Goal: Information Seeking & Learning: Learn about a topic

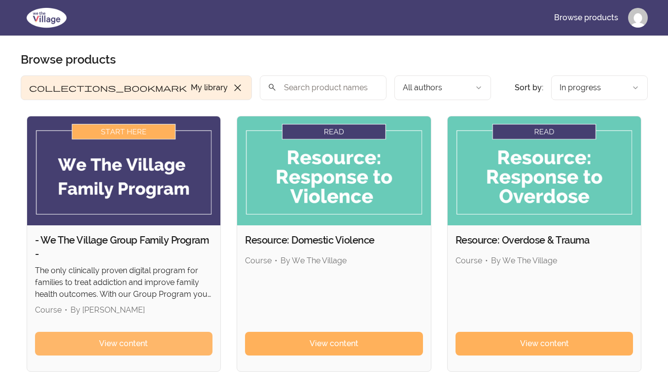
click at [100, 342] on span "View content" at bounding box center [123, 344] width 49 height 12
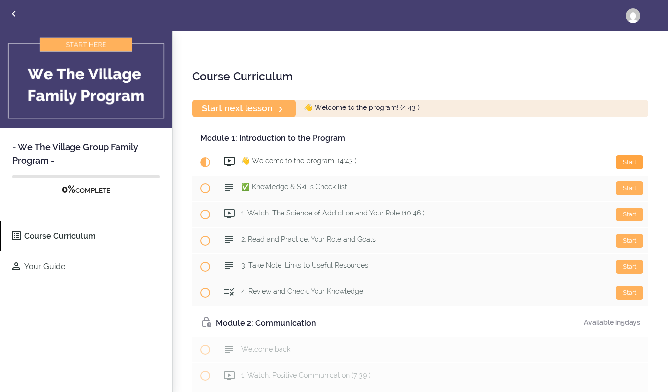
click at [629, 159] on div "Start" at bounding box center [630, 162] width 28 height 14
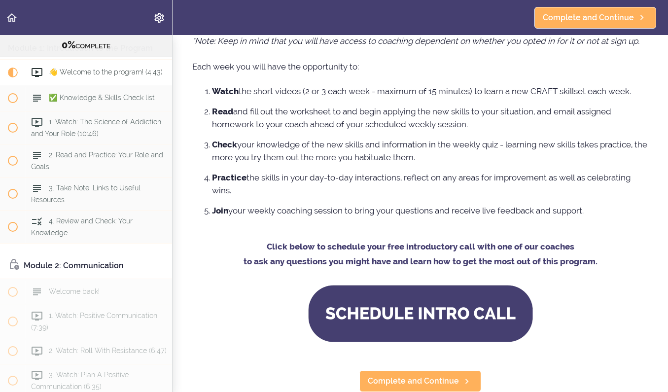
scroll to position [635, 0]
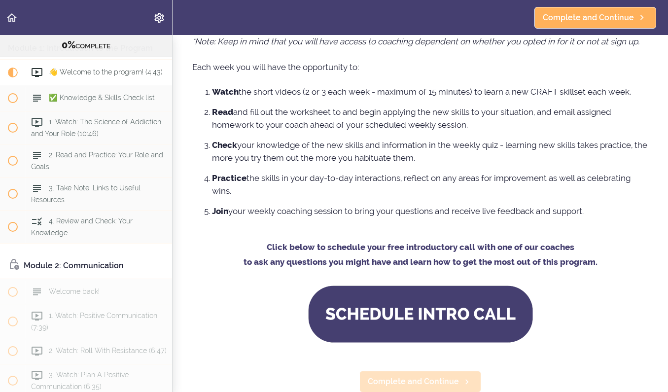
click at [395, 380] on span "Complete and Continue" at bounding box center [413, 382] width 91 height 12
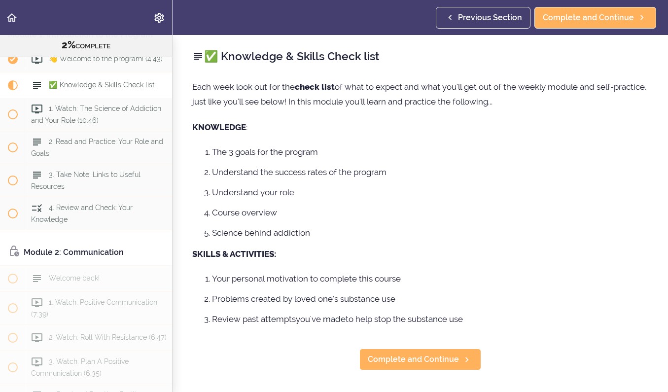
scroll to position [92, 0]
click at [399, 359] on span "Complete and Continue" at bounding box center [413, 360] width 91 height 12
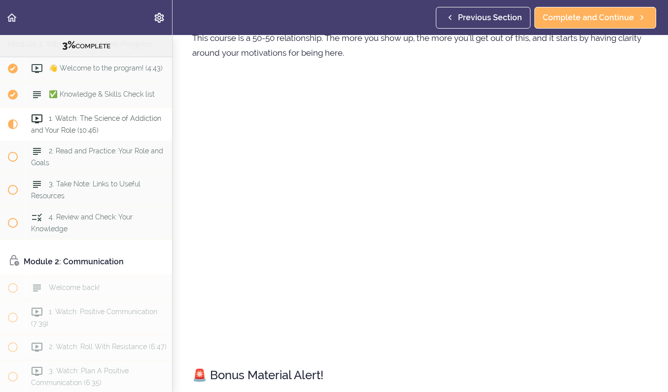
scroll to position [81, 0]
